Goal: Task Accomplishment & Management: Complete application form

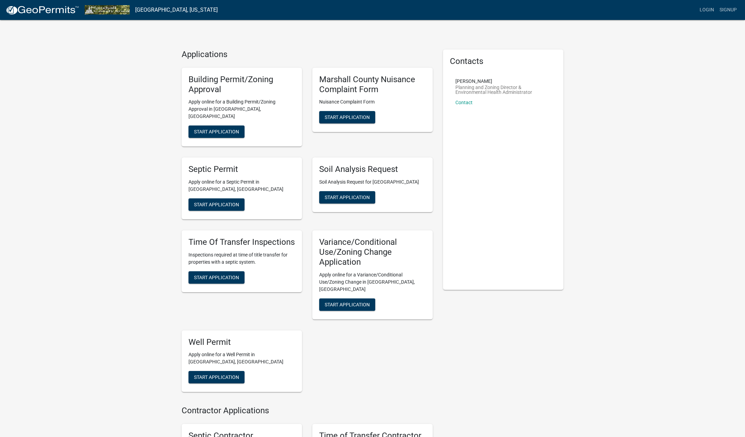
click at [71, 123] on div "Applications Building Permit/Zoning Approval Apply online for a Building Permit…" at bounding box center [372, 272] width 745 height 545
click at [71, 124] on div "Applications Building Permit/Zoning Approval Apply online for a Building Permit…" at bounding box center [372, 272] width 745 height 545
click at [272, 152] on div "Septic Permit Apply online for a Septic Permit in [GEOGRAPHIC_DATA], [GEOGRAPHI…" at bounding box center [241, 188] width 131 height 73
click at [226, 129] on span "Start Application" at bounding box center [216, 132] width 45 height 6
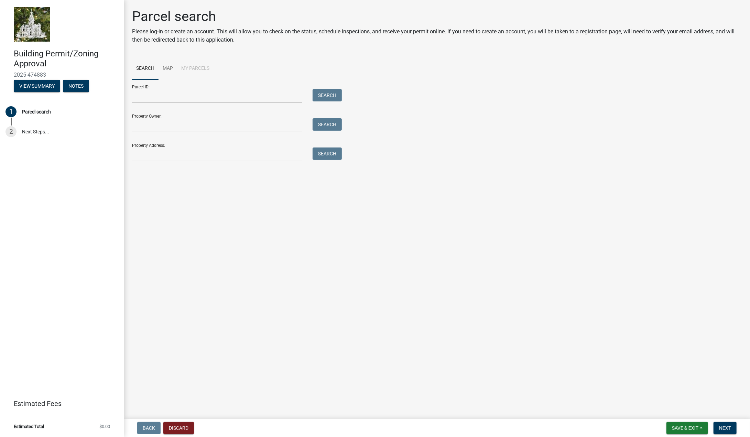
click at [198, 66] on li "My Parcels" at bounding box center [195, 69] width 36 height 22
click at [198, 68] on li "My Parcels" at bounding box center [195, 69] width 36 height 22
click at [182, 65] on li "My Parcels" at bounding box center [195, 69] width 36 height 22
click at [219, 233] on main "Parcel search Please log-in or create an account. This will allow you to check …" at bounding box center [437, 208] width 626 height 417
click at [200, 68] on li "My Parcels" at bounding box center [195, 69] width 36 height 22
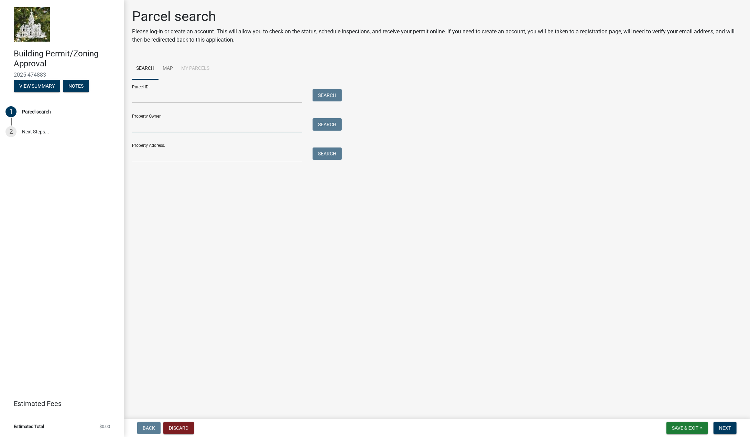
click at [182, 127] on input "Property Owner:" at bounding box center [217, 125] width 170 height 14
click at [184, 97] on input "Parcel ID:" at bounding box center [217, 96] width 170 height 14
click at [193, 134] on form "Parcel ID: Search Property Owner: Search Property Address: Search" at bounding box center [235, 120] width 206 height 82
click at [189, 128] on input "Property Owner:" at bounding box center [217, 125] width 170 height 14
type input "Qiu"
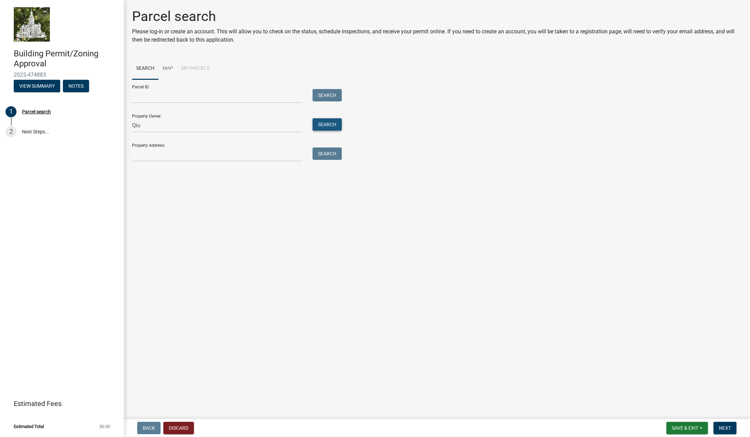
click at [318, 123] on button "Search" at bounding box center [327, 124] width 29 height 12
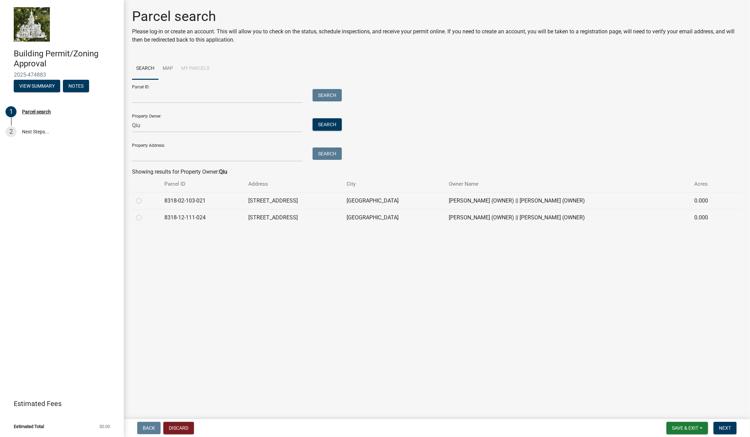
click at [142, 214] on div at bounding box center [146, 218] width 20 height 8
click at [144, 214] on label at bounding box center [144, 214] width 0 height 0
click at [144, 218] on input "radio" at bounding box center [146, 216] width 4 height 4
radio input "true"
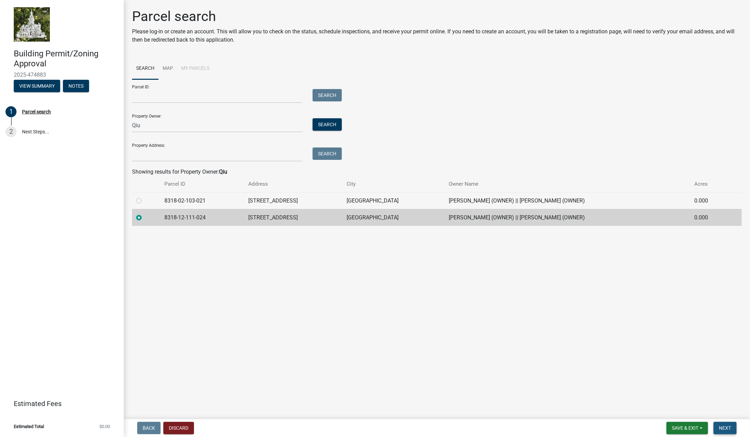
click at [736, 429] on button "Next" at bounding box center [725, 428] width 23 height 12
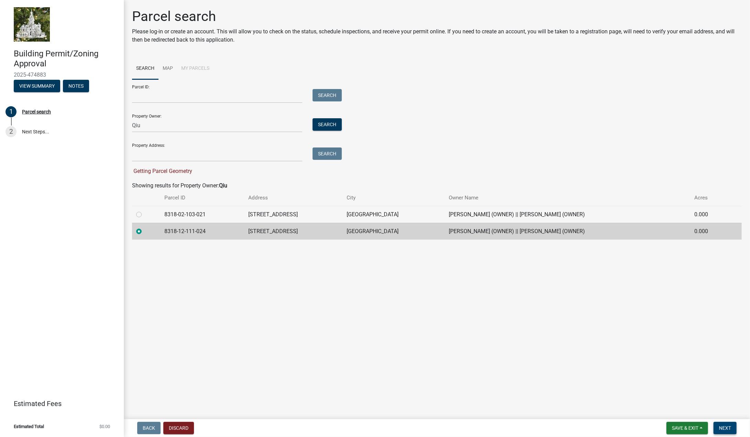
click at [730, 428] on span "Next" at bounding box center [725, 429] width 12 height 6
click at [328, 229] on td "[STREET_ADDRESS]" at bounding box center [293, 231] width 98 height 17
click at [724, 426] on span "Next" at bounding box center [725, 429] width 12 height 6
click at [17, 132] on link "2 Next Steps..." at bounding box center [62, 132] width 124 height 20
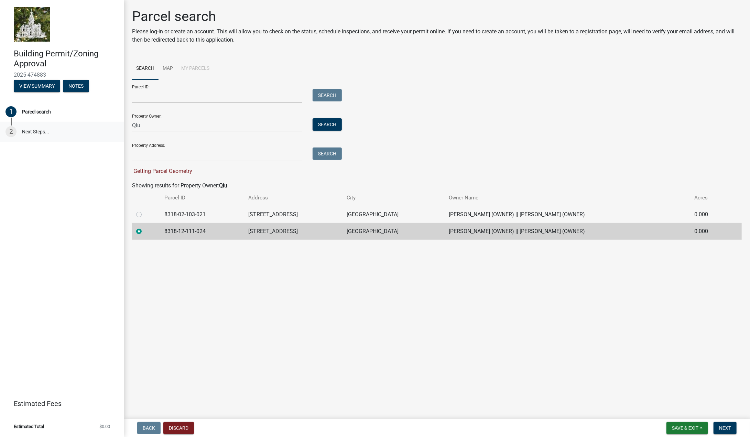
click at [28, 132] on link "2 Next Steps..." at bounding box center [62, 132] width 124 height 20
click at [180, 33] on p "Please log-in or create an account. This will allow you to check on the status,…" at bounding box center [437, 36] width 610 height 17
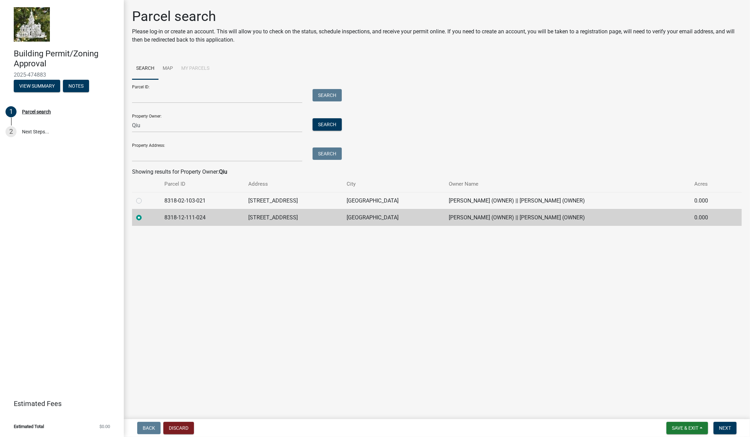
click at [427, 283] on main "Parcel search Please log-in or create an account. This will allow you to check …" at bounding box center [437, 208] width 626 height 417
click at [546, 114] on div "Parcel ID: Search Property Owner: Qiu Search Property Address: Search" at bounding box center [437, 120] width 610 height 82
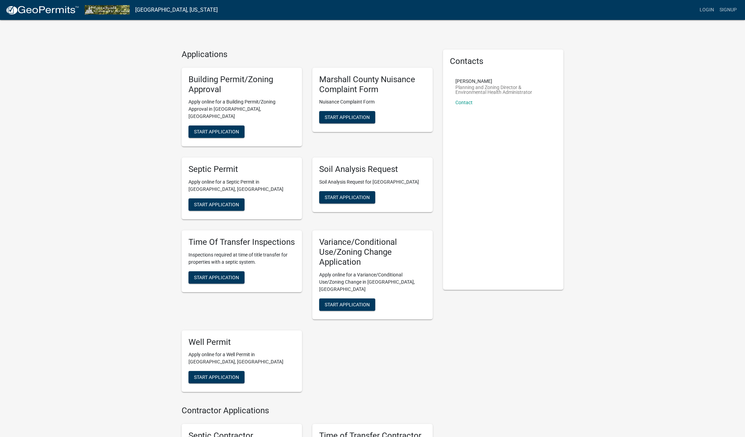
click at [652, 99] on div "Applications Building Permit/Zoning Approval Apply online for a Building Permit…" at bounding box center [372, 272] width 745 height 545
click at [725, 7] on link "Signup" at bounding box center [728, 9] width 23 height 13
